Goal: Information Seeking & Learning: Learn about a topic

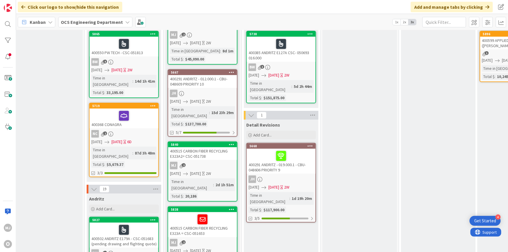
scroll to position [26, 319]
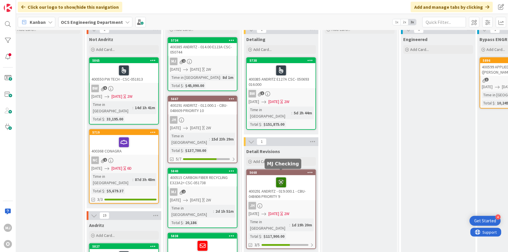
click at [279, 177] on icon at bounding box center [281, 181] width 10 height 9
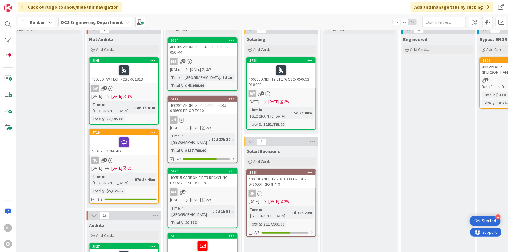
click at [288, 181] on link "5668 400291 ANDRITZ - 019.000.1 - CBU-048606 PRIORITY 9 JH [DATE] [DATE] 2W Tim…" at bounding box center [281, 202] width 70 height 67
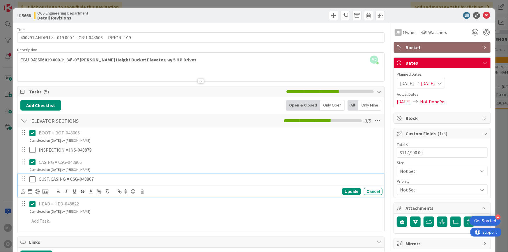
click at [32, 180] on icon at bounding box center [33, 179] width 9 height 7
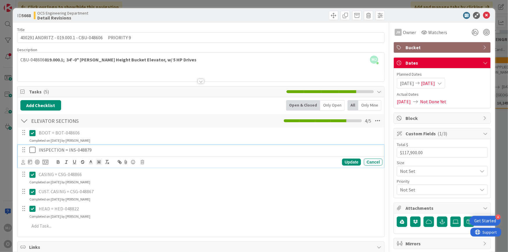
click at [31, 149] on icon at bounding box center [33, 149] width 9 height 7
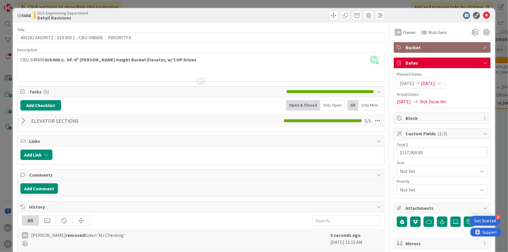
click at [417, 13] on div at bounding box center [438, 15] width 103 height 7
click at [483, 15] on icon at bounding box center [486, 15] width 7 height 7
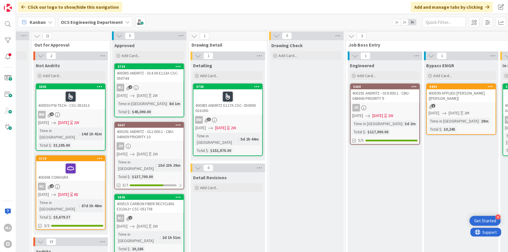
scroll to position [0, 395]
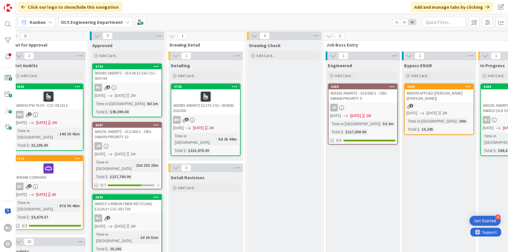
click at [152, 164] on div "Time in Column : 15d 23h 29m Total $ : $137,700.00" at bounding box center [127, 169] width 65 height 21
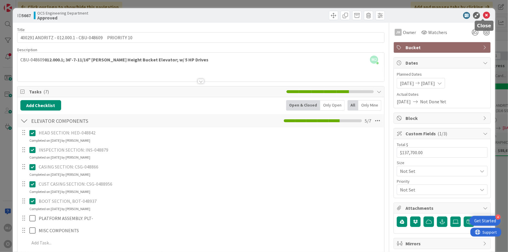
click at [485, 16] on icon at bounding box center [486, 15] width 7 height 7
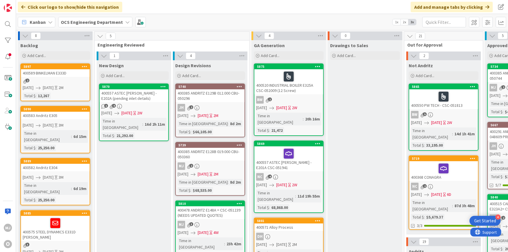
click at [275, 7] on div "Click our logo to show/hide this navigation Add and manage tabs by clicking" at bounding box center [262, 7] width 492 height 14
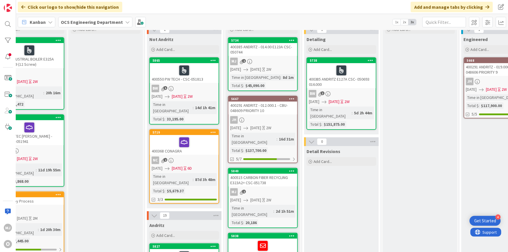
scroll to position [53, 259]
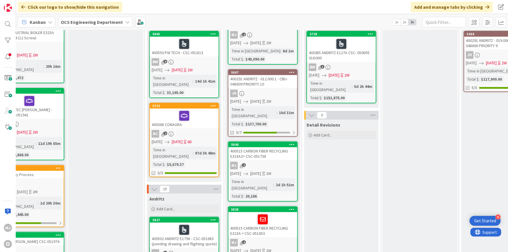
click at [268, 89] on link "5667 400291 ANDRITZ - 012.000.1 - CBU-048609 PRIORITY 10 JH [DATE] [DATE] 2W Ti…" at bounding box center [263, 102] width 70 height 67
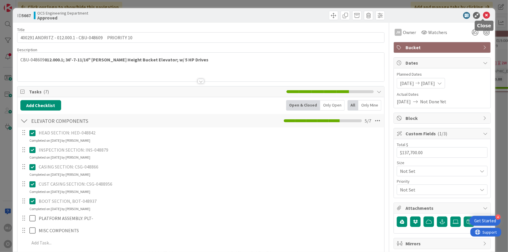
click at [484, 15] on icon at bounding box center [486, 15] width 7 height 7
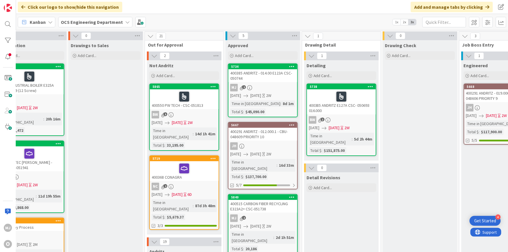
click at [277, 146] on div "JH" at bounding box center [262, 146] width 69 height 8
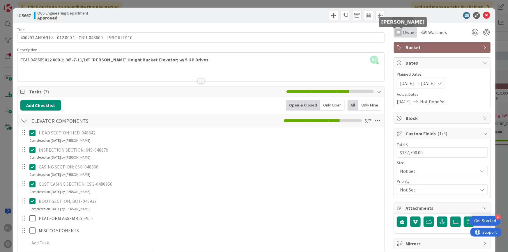
click at [395, 32] on div "JH" at bounding box center [397, 32] width 7 height 7
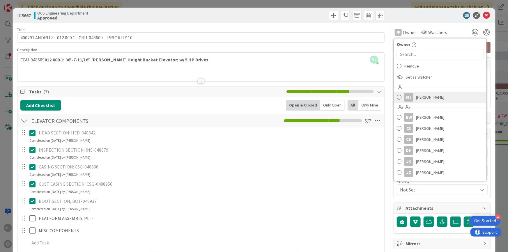
click at [420, 96] on span "[PERSON_NAME]" at bounding box center [430, 97] width 28 height 9
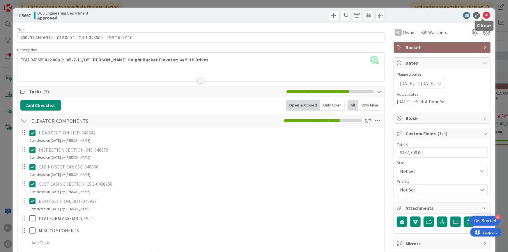
click at [483, 13] on icon at bounding box center [486, 15] width 7 height 7
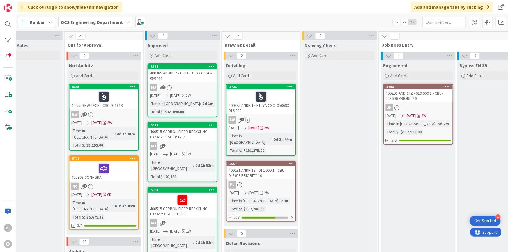
scroll to position [0, 324]
